Goal: Information Seeking & Learning: Check status

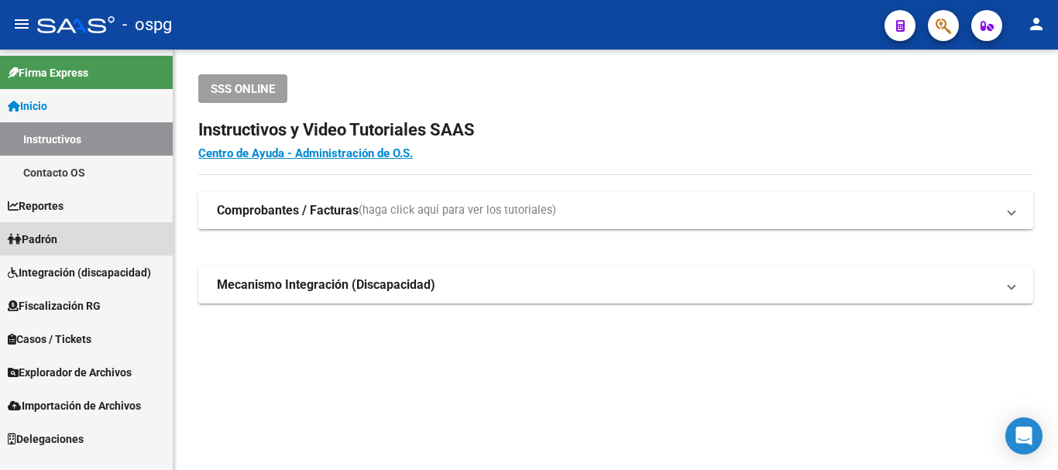
click at [76, 244] on link "Padrón" at bounding box center [86, 238] width 173 height 33
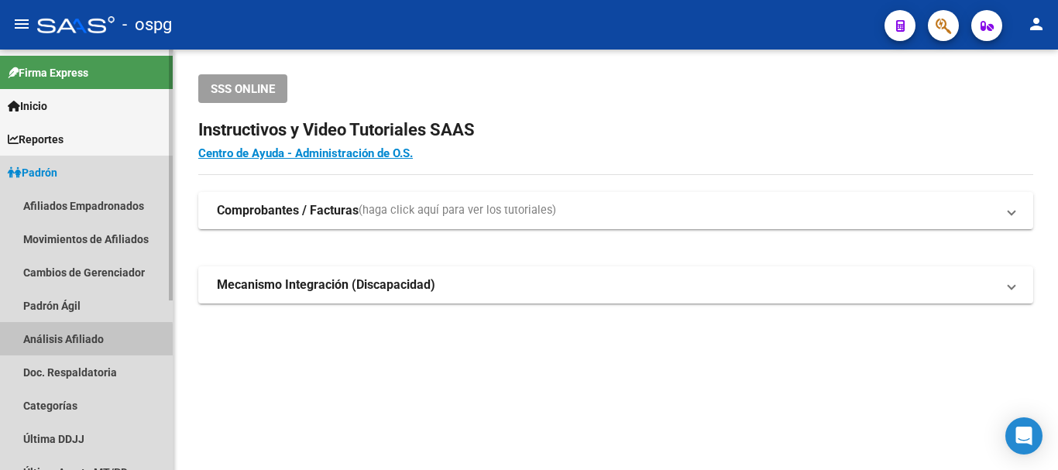
drag, startPoint x: 48, startPoint y: 343, endPoint x: 74, endPoint y: 332, distance: 28.5
click at [49, 343] on link "Análisis Afiliado" at bounding box center [86, 338] width 173 height 33
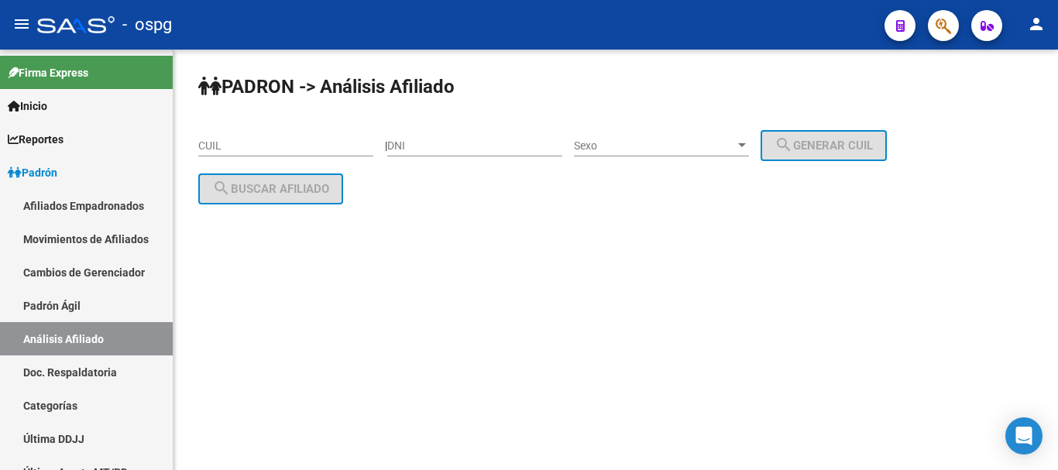
click at [259, 147] on input "CUIL" at bounding box center [285, 145] width 175 height 13
paste input "27-10526476-9"
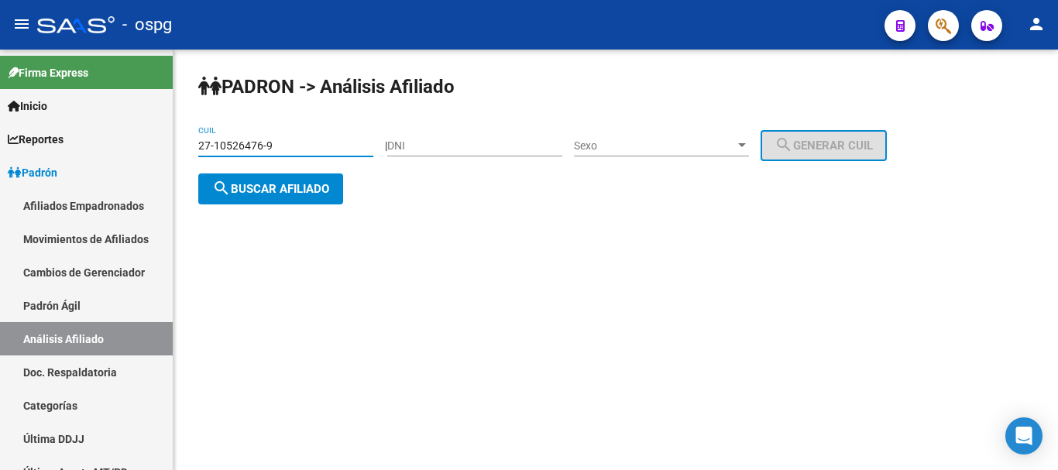
type input "27-10526476-9"
click at [285, 185] on span "search Buscar afiliado" at bounding box center [270, 189] width 117 height 14
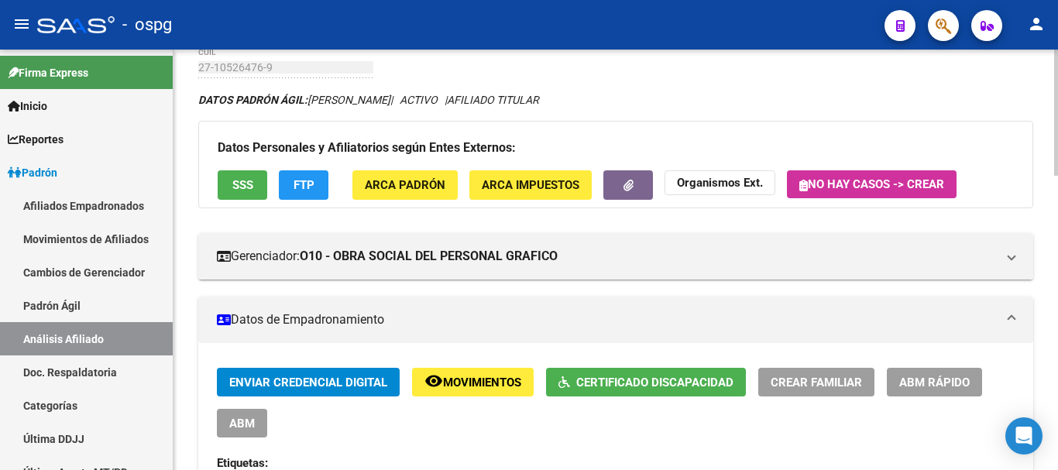
scroll to position [77, 0]
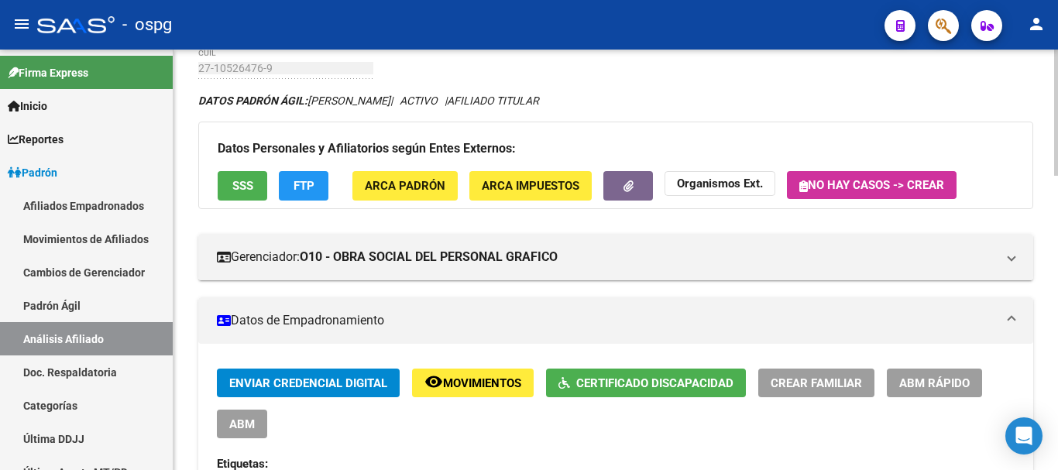
click at [274, 175] on div "Datos Personales y Afiliatorios según Entes Externos: SSS FTP ARCA Padrón ARCA …" at bounding box center [615, 165] width 835 height 87
click at [288, 179] on button "FTP" at bounding box center [304, 185] width 50 height 29
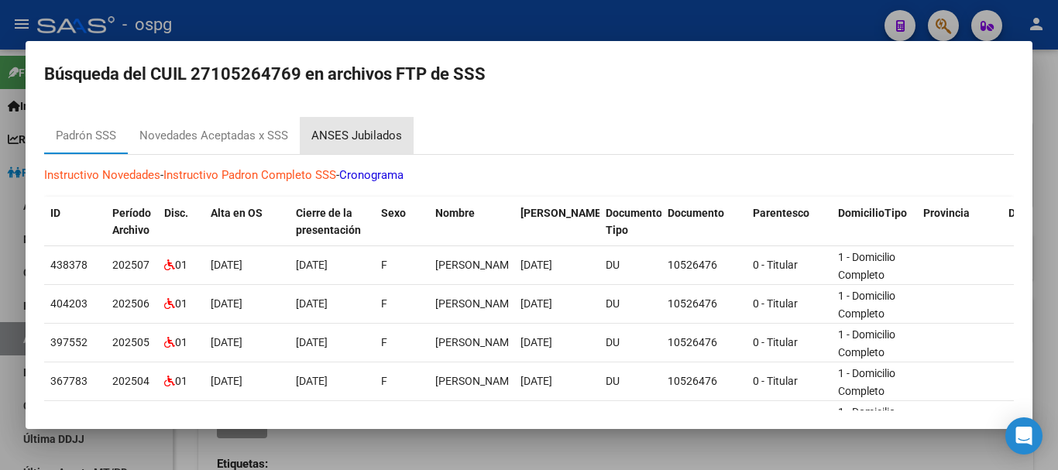
drag, startPoint x: 382, startPoint y: 137, endPoint x: 453, endPoint y: 142, distance: 71.4
click at [380, 137] on div "ANSES Jubilados" at bounding box center [356, 136] width 91 height 18
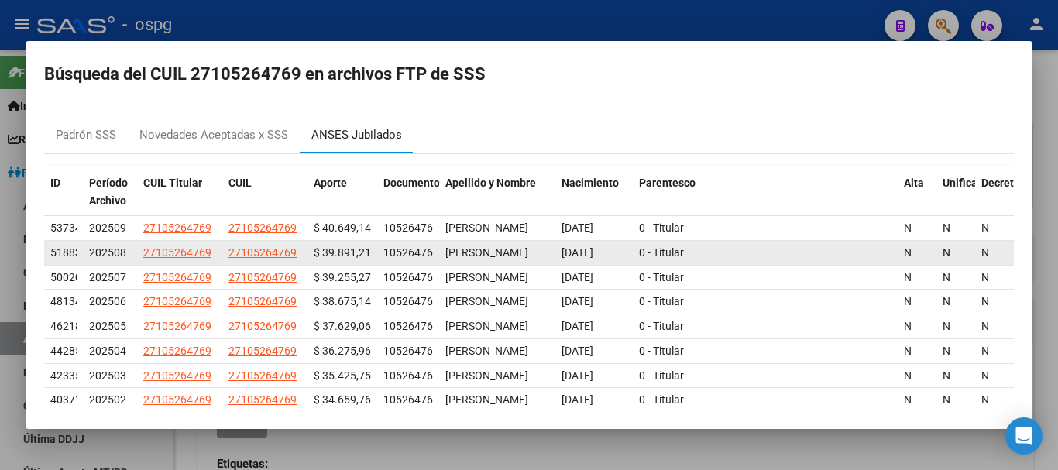
scroll to position [0, 0]
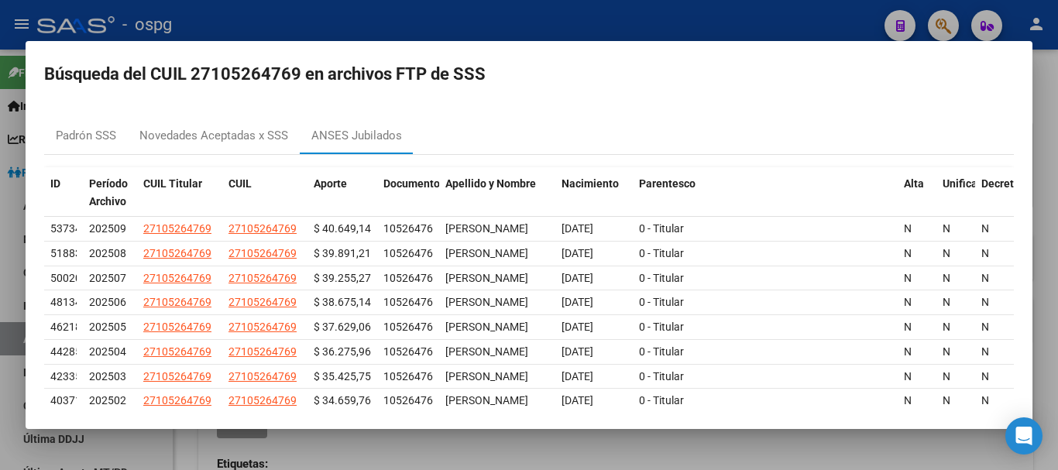
click at [457, 23] on div at bounding box center [529, 235] width 1058 height 470
